Goal: Information Seeking & Learning: Check status

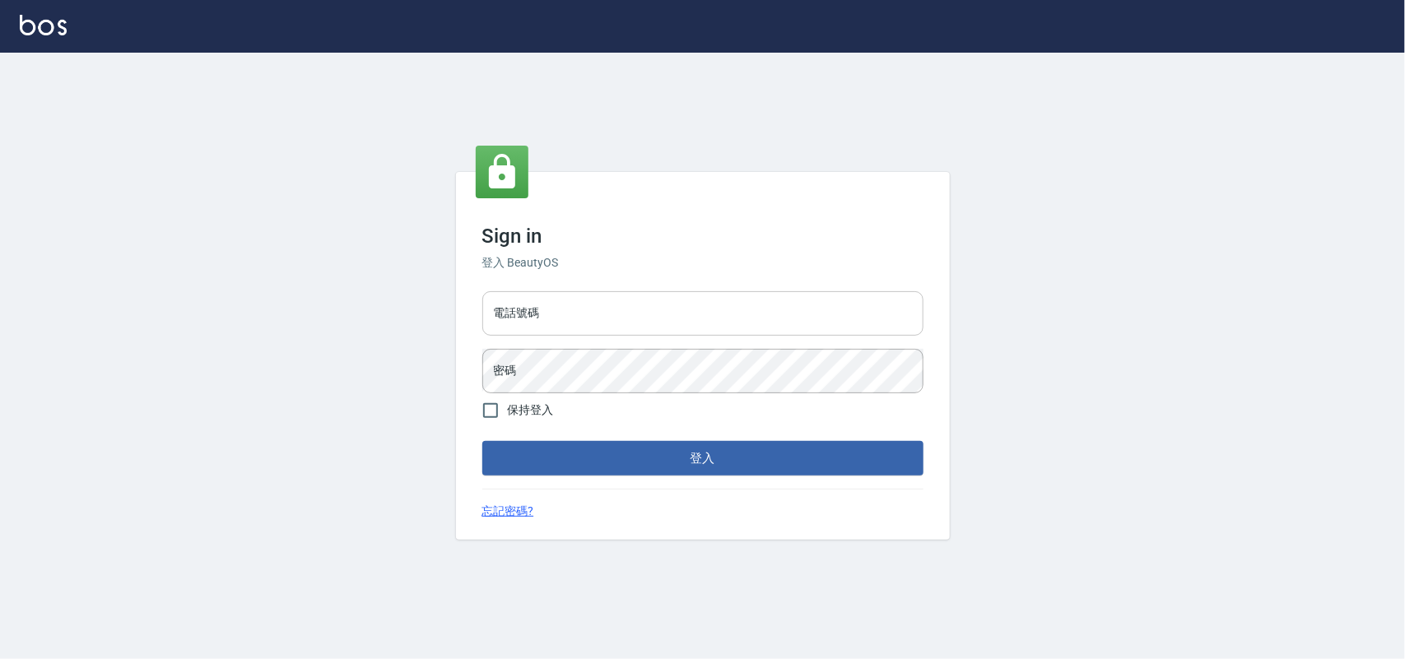
click at [626, 334] on input "電話號碼" at bounding box center [702, 313] width 441 height 44
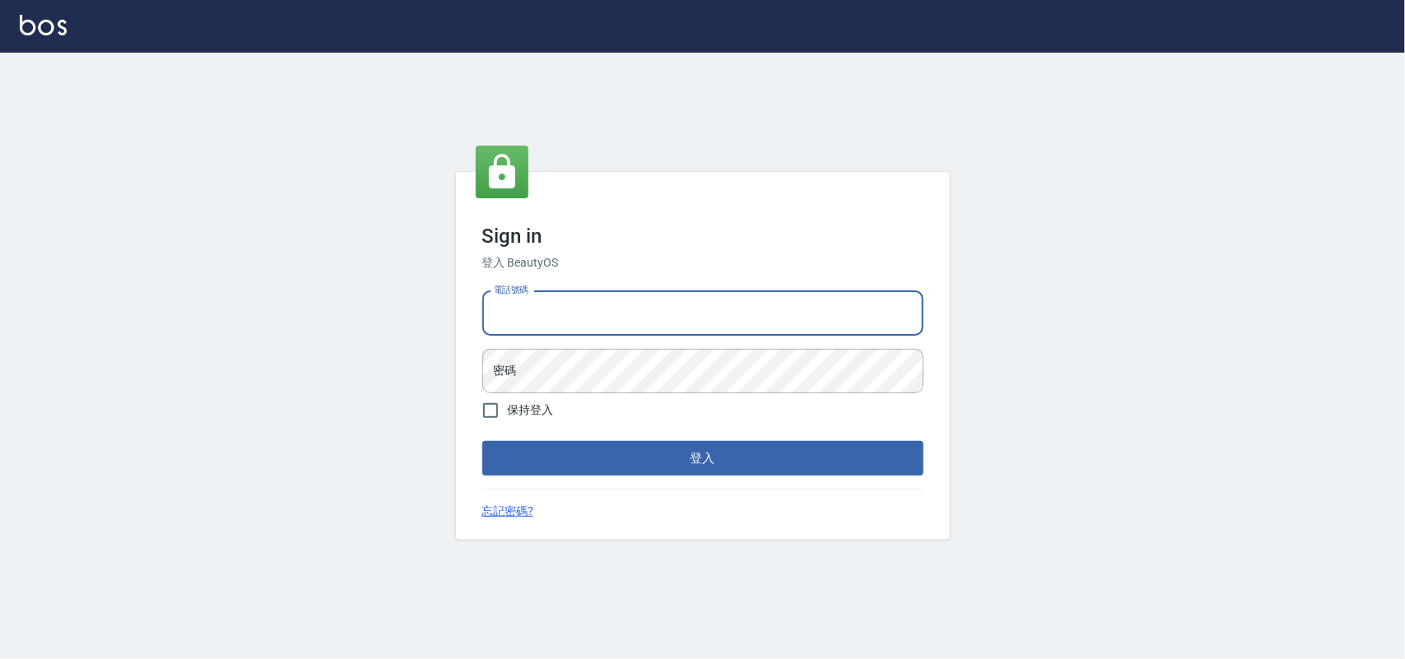
type input "0985335300"
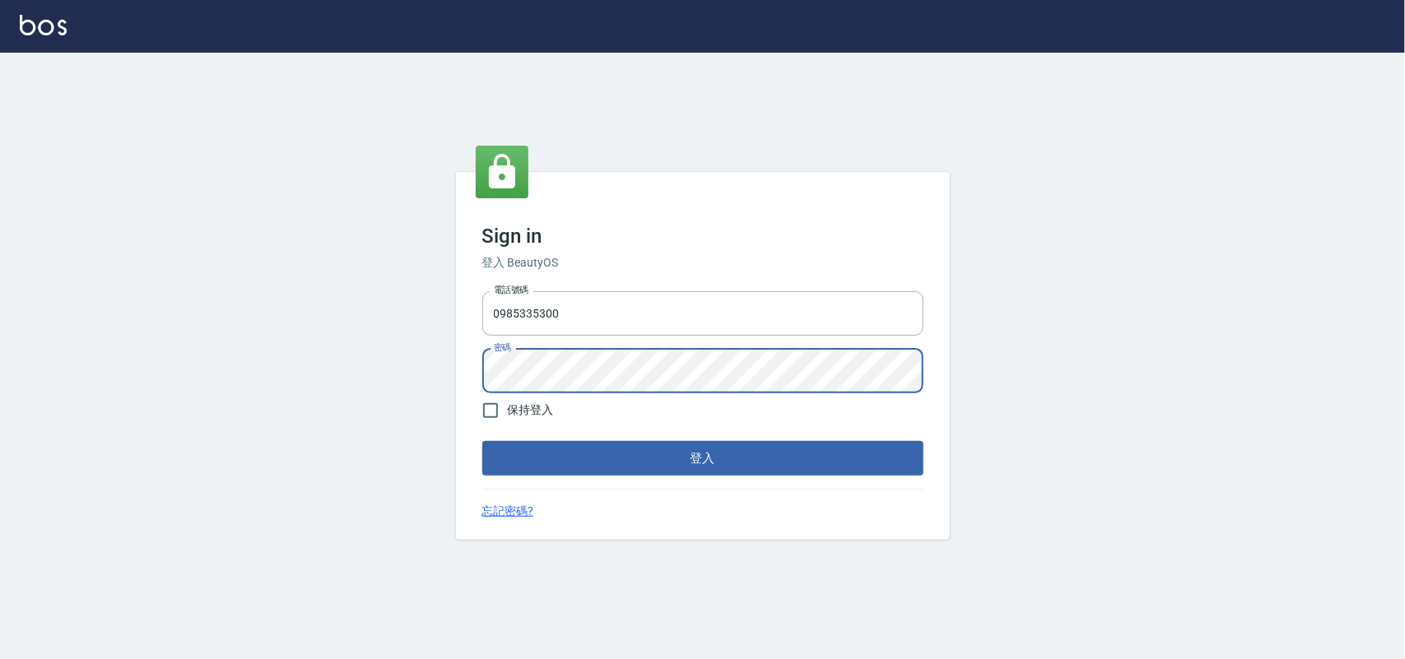
click at [482, 441] on button "登入" at bounding box center [702, 458] width 441 height 35
click at [837, 470] on button "登入" at bounding box center [702, 458] width 441 height 35
click at [482, 441] on button "登入" at bounding box center [702, 458] width 441 height 35
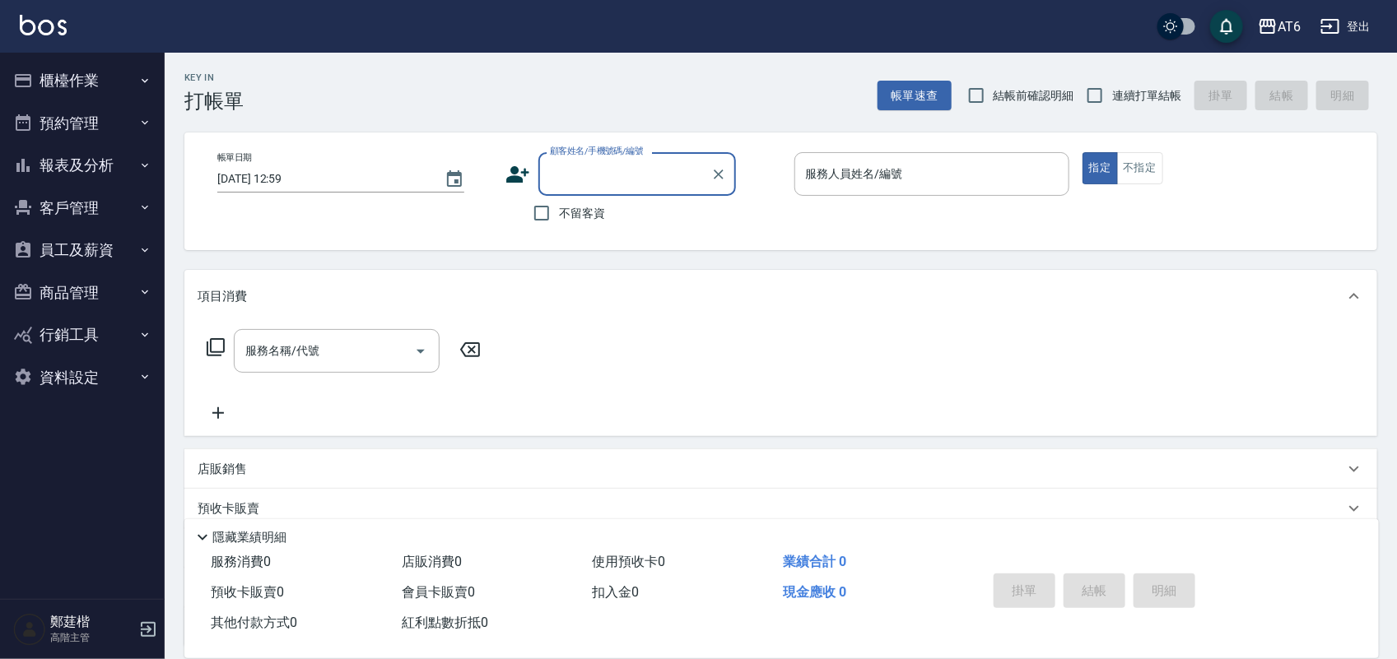
click at [100, 167] on button "報表及分析" at bounding box center [82, 165] width 151 height 43
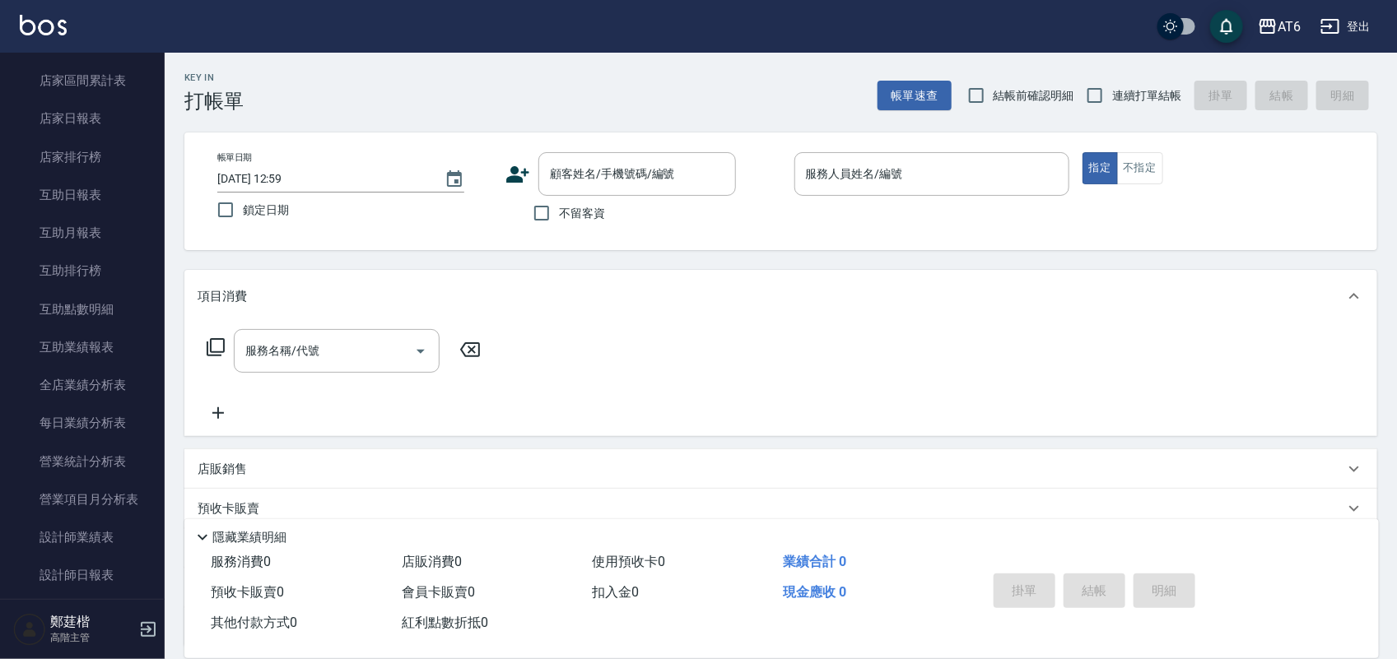
scroll to position [206, 0]
click at [120, 569] on link "設計師日報表" at bounding box center [82, 577] width 151 height 38
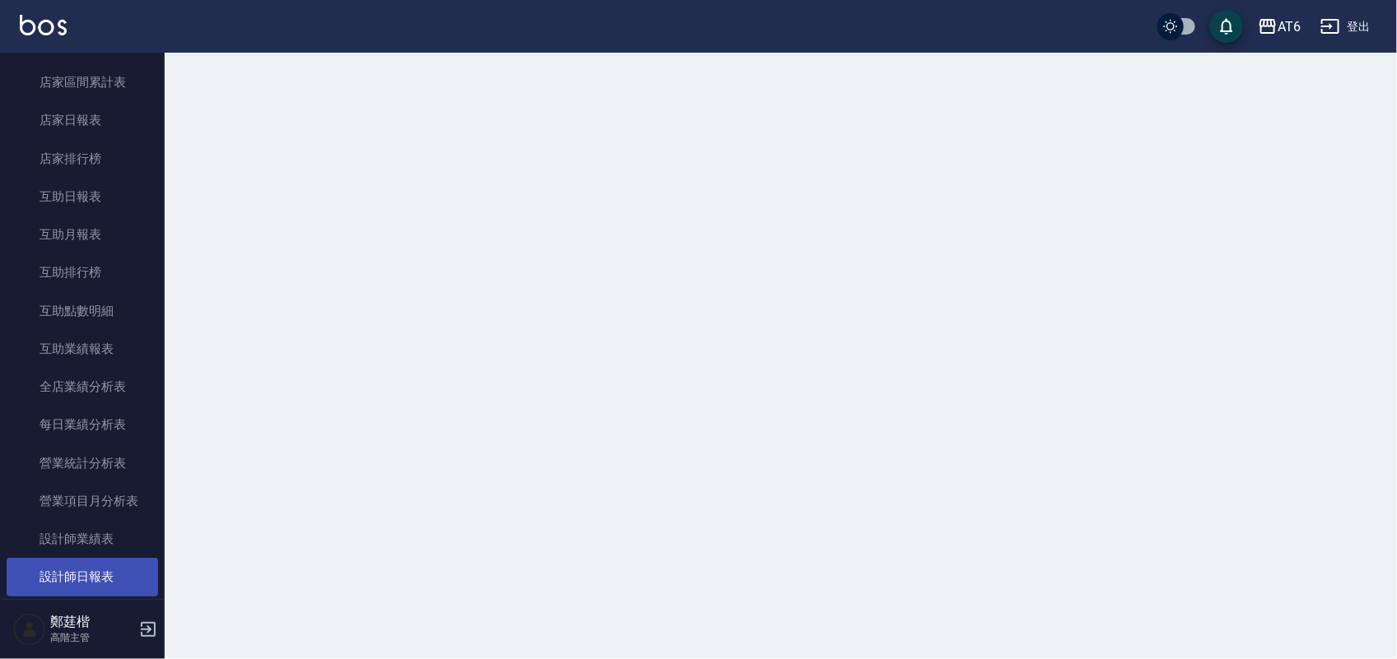
click at [108, 568] on link "設計師日報表" at bounding box center [82, 577] width 151 height 38
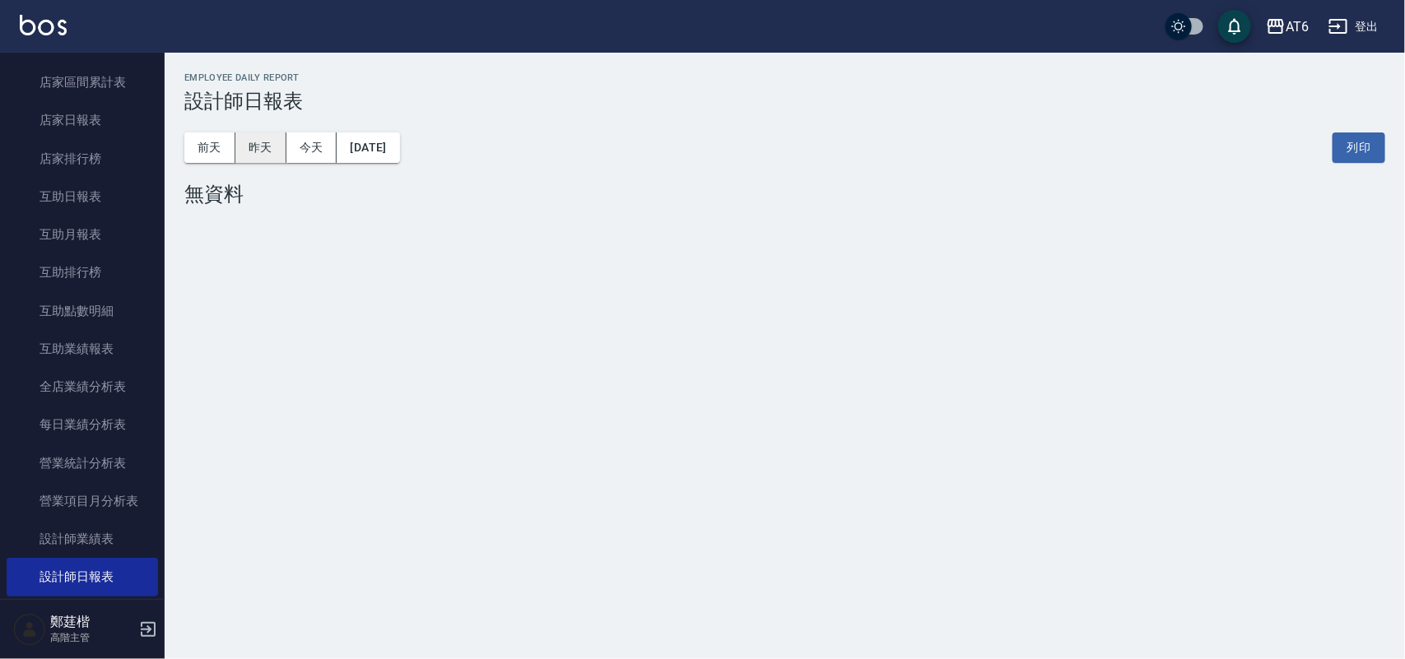
click at [272, 146] on button "昨天" at bounding box center [260, 148] width 51 height 30
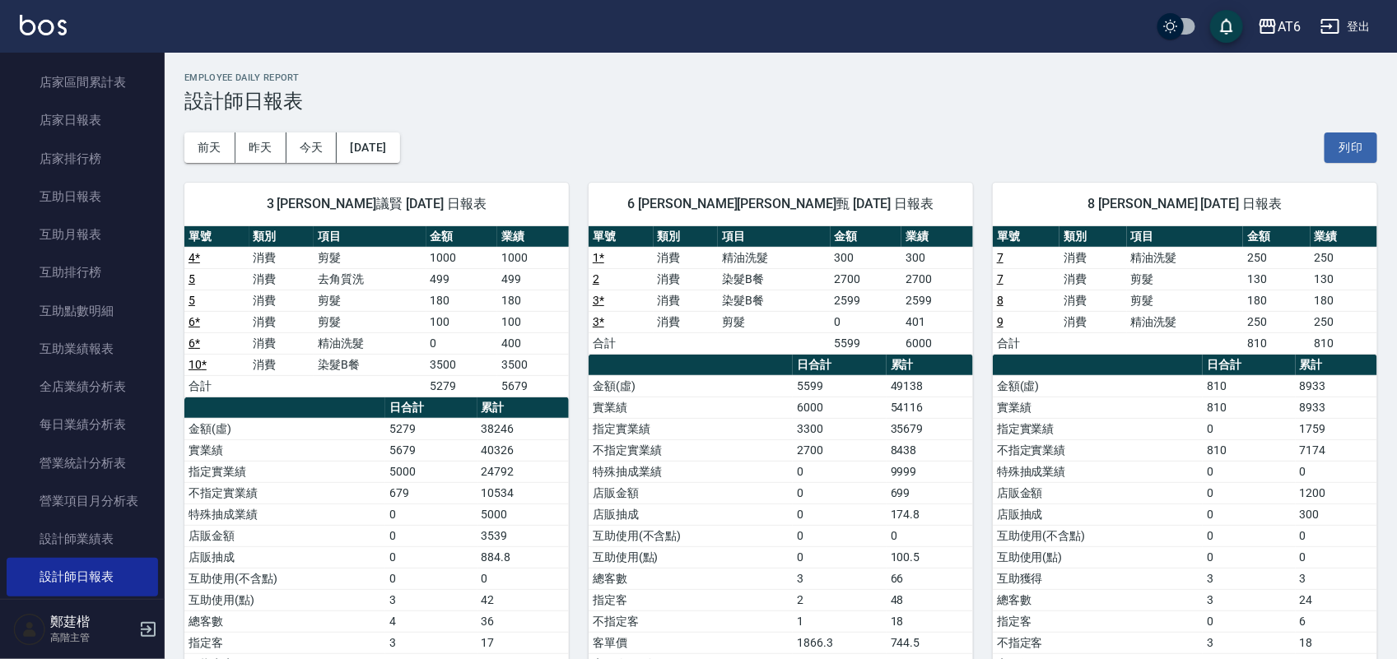
click at [901, 59] on div "AT6 [DATE] 設計師日報表 列印時間： [DATE][PHONE_NUMBER]:14 Employee Daily Report 設計師日報表 [D…" at bounding box center [781, 416] width 1232 height 727
drag, startPoint x: 965, startPoint y: 86, endPoint x: 908, endPoint y: 86, distance: 57.6
click at [908, 86] on div "Employee Daily Report 設計師日報表" at bounding box center [780, 92] width 1193 height 40
click at [392, 148] on button "[DATE]" at bounding box center [368, 148] width 63 height 30
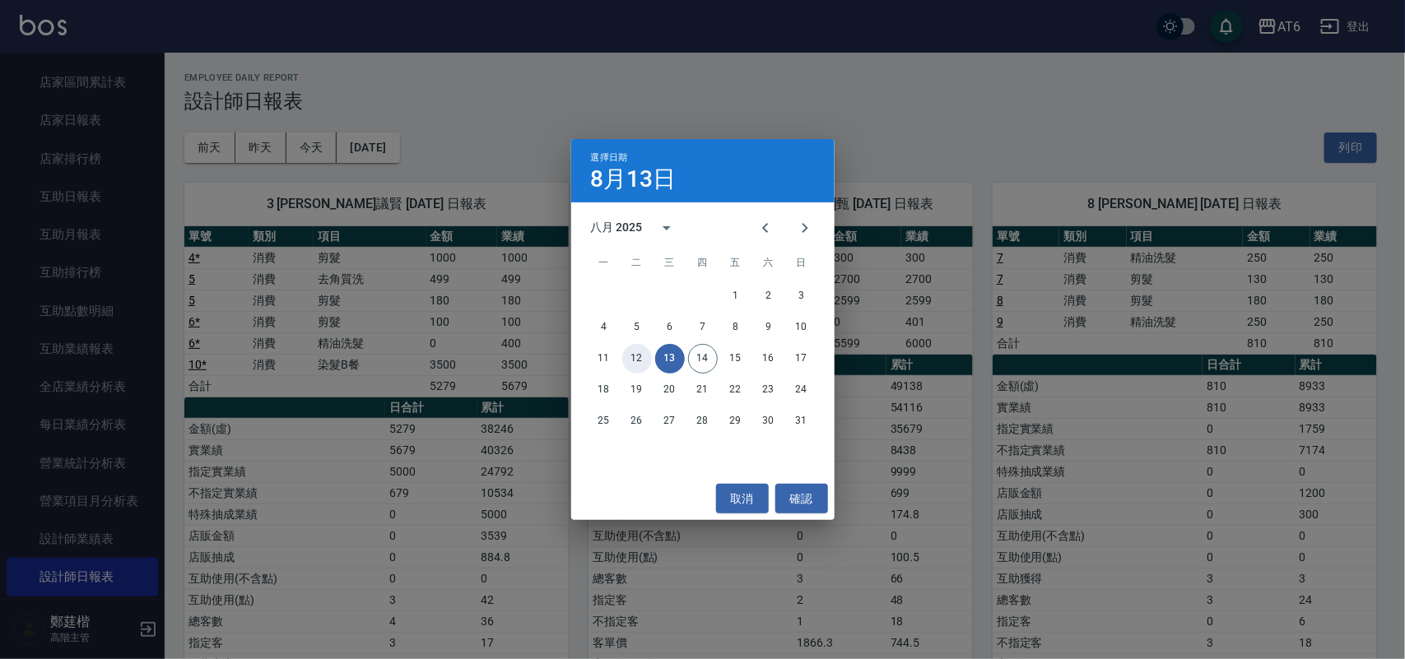
click at [639, 351] on button "12" at bounding box center [637, 359] width 30 height 30
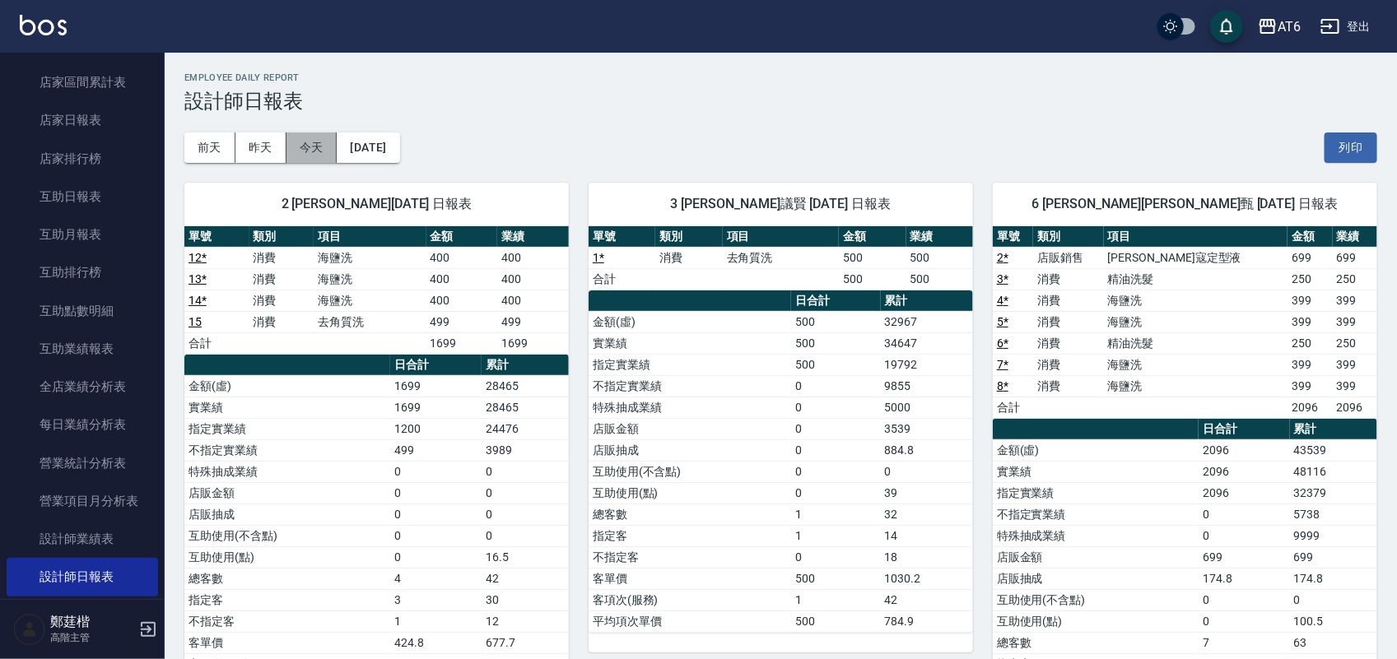
click at [311, 148] on button "今天" at bounding box center [311, 148] width 51 height 30
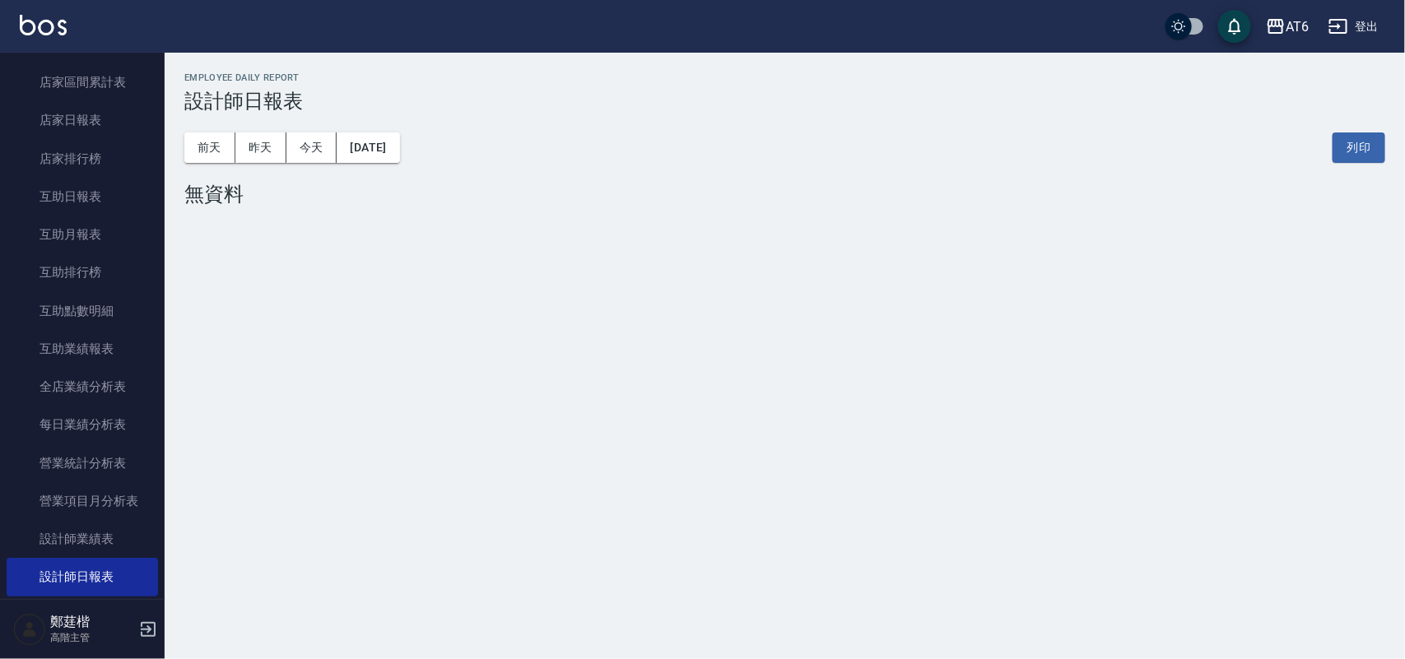
drag, startPoint x: 737, startPoint y: 113, endPoint x: 531, endPoint y: 91, distance: 207.8
click at [649, 93] on h3 "設計師日報表" at bounding box center [784, 101] width 1201 height 23
click at [51, 27] on img at bounding box center [43, 25] width 47 height 21
